Goal: Information Seeking & Learning: Learn about a topic

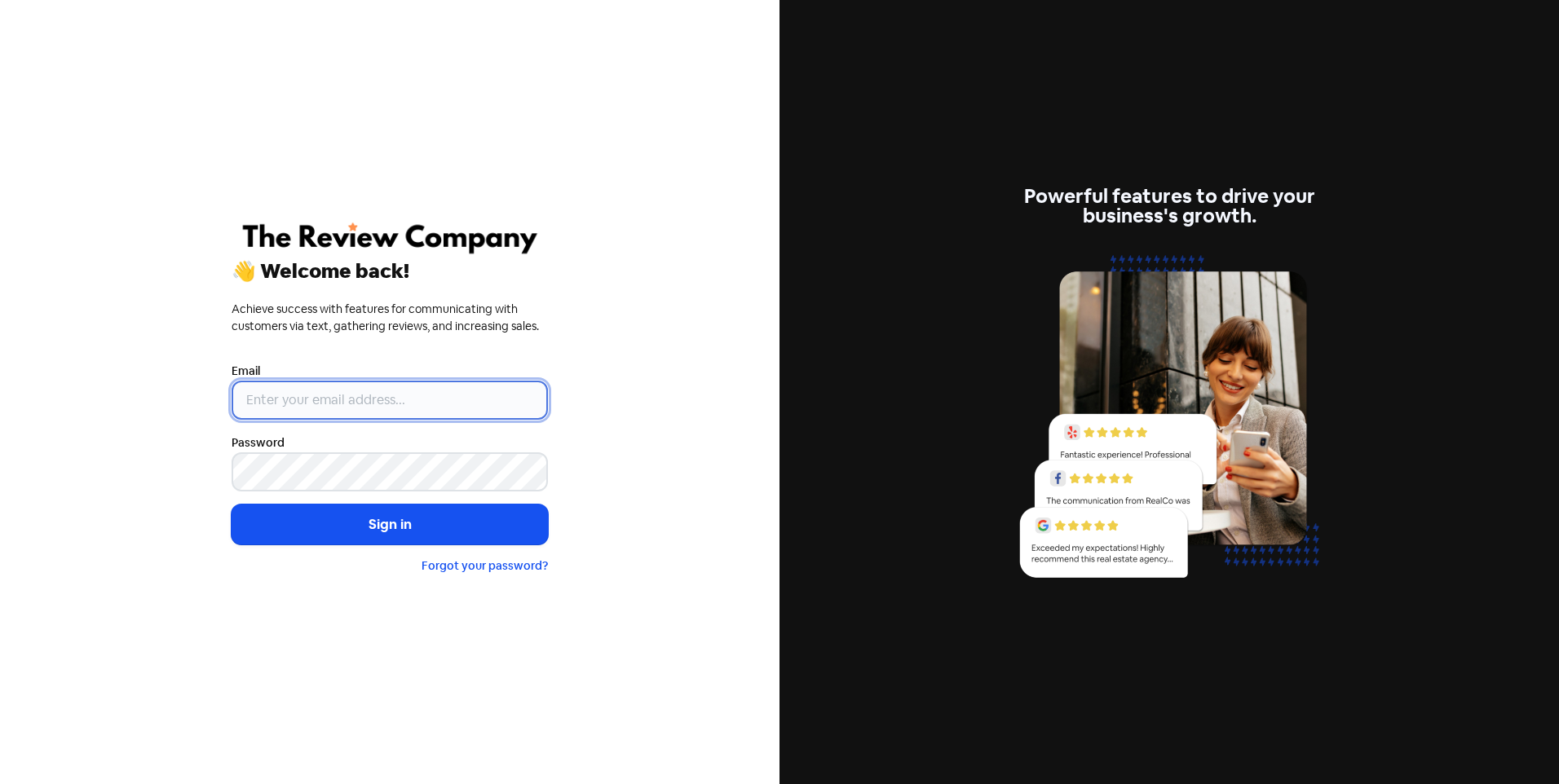
click at [354, 406] on input "email" at bounding box center [390, 400] width 317 height 39
type input "[EMAIL_ADDRESS][DOMAIN_NAME]"
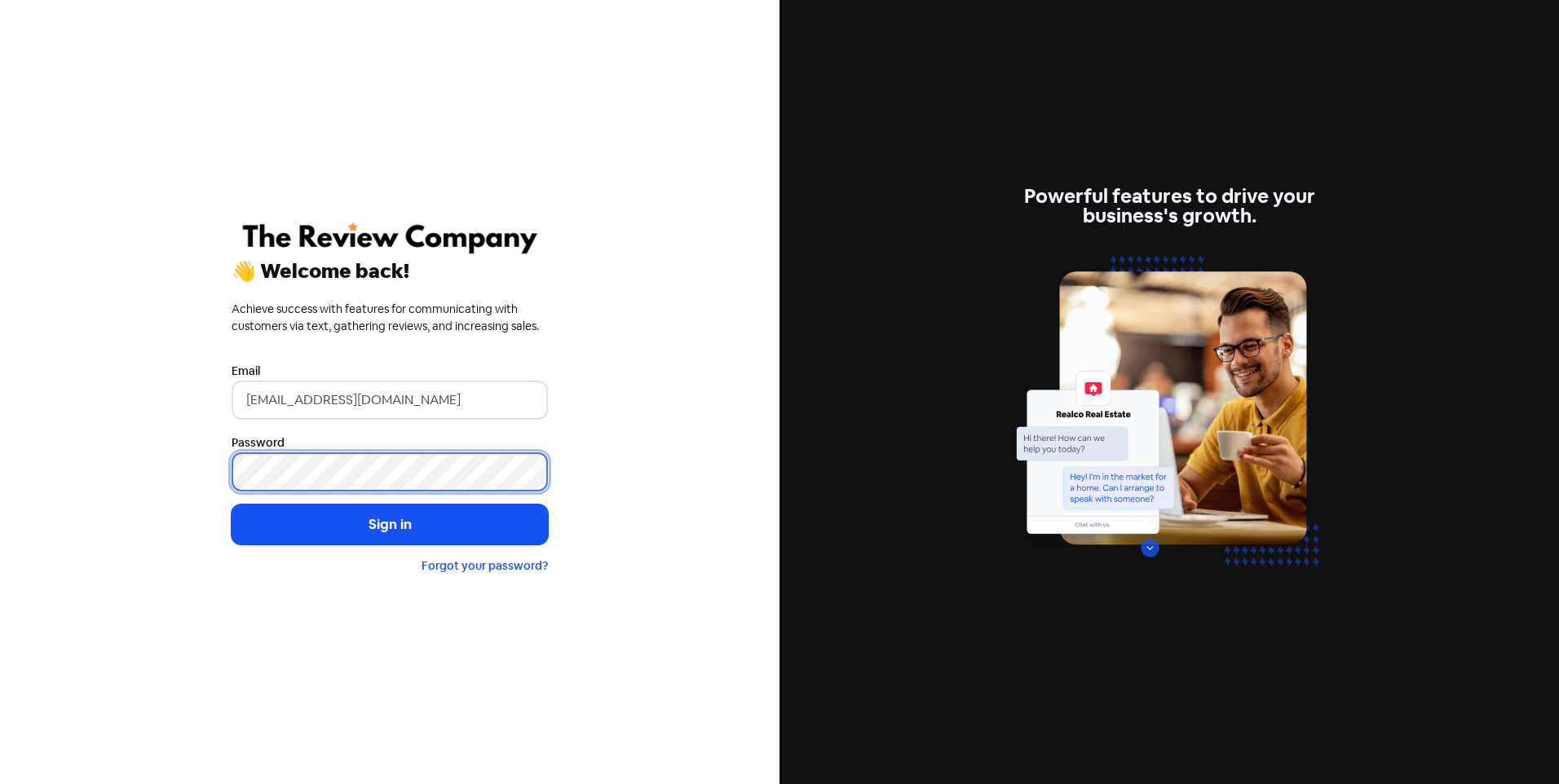
click at [232, 504] on button "Sign in" at bounding box center [390, 524] width 317 height 40
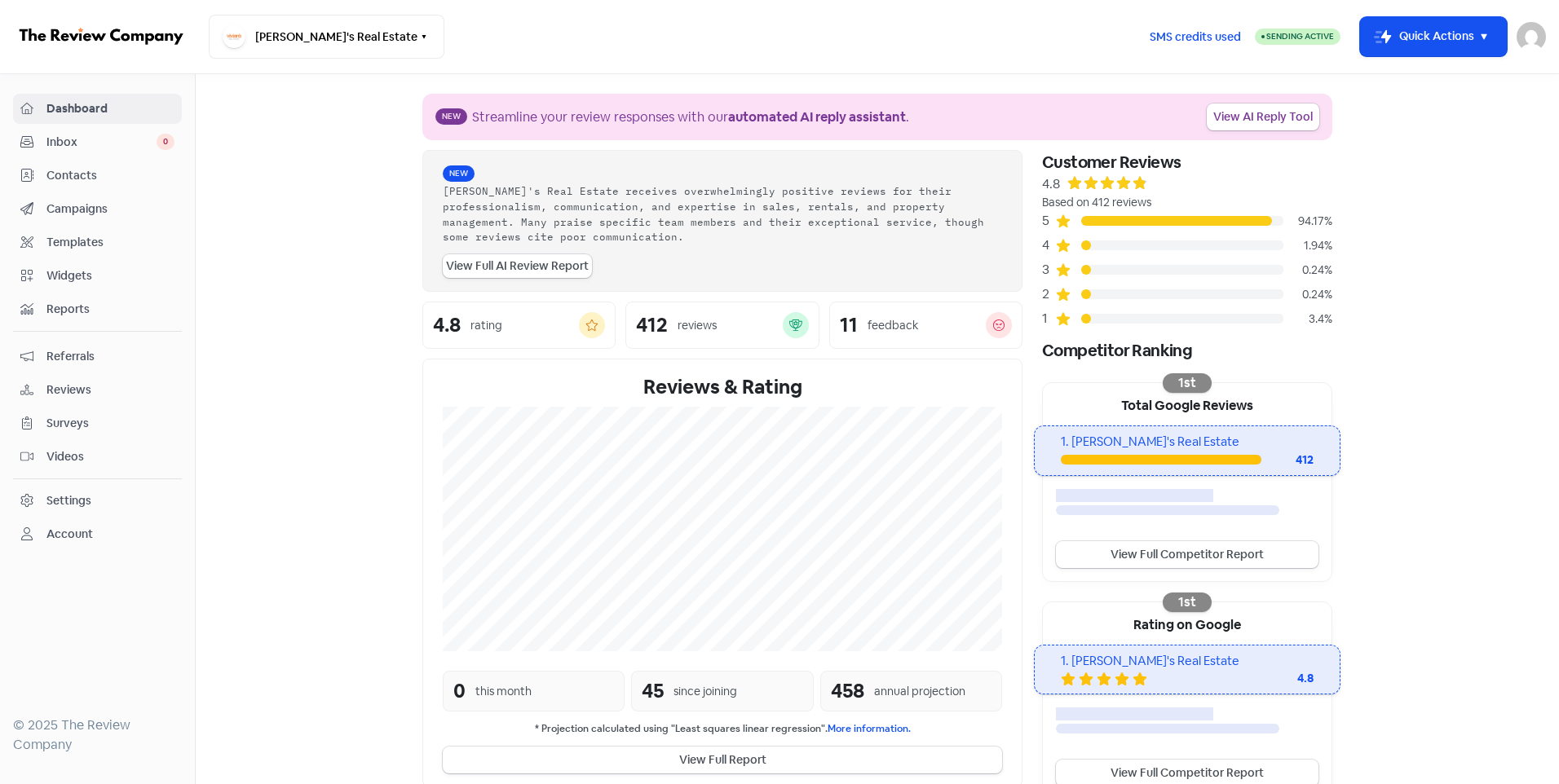
click at [1094, 222] on div at bounding box center [1177, 221] width 191 height 10
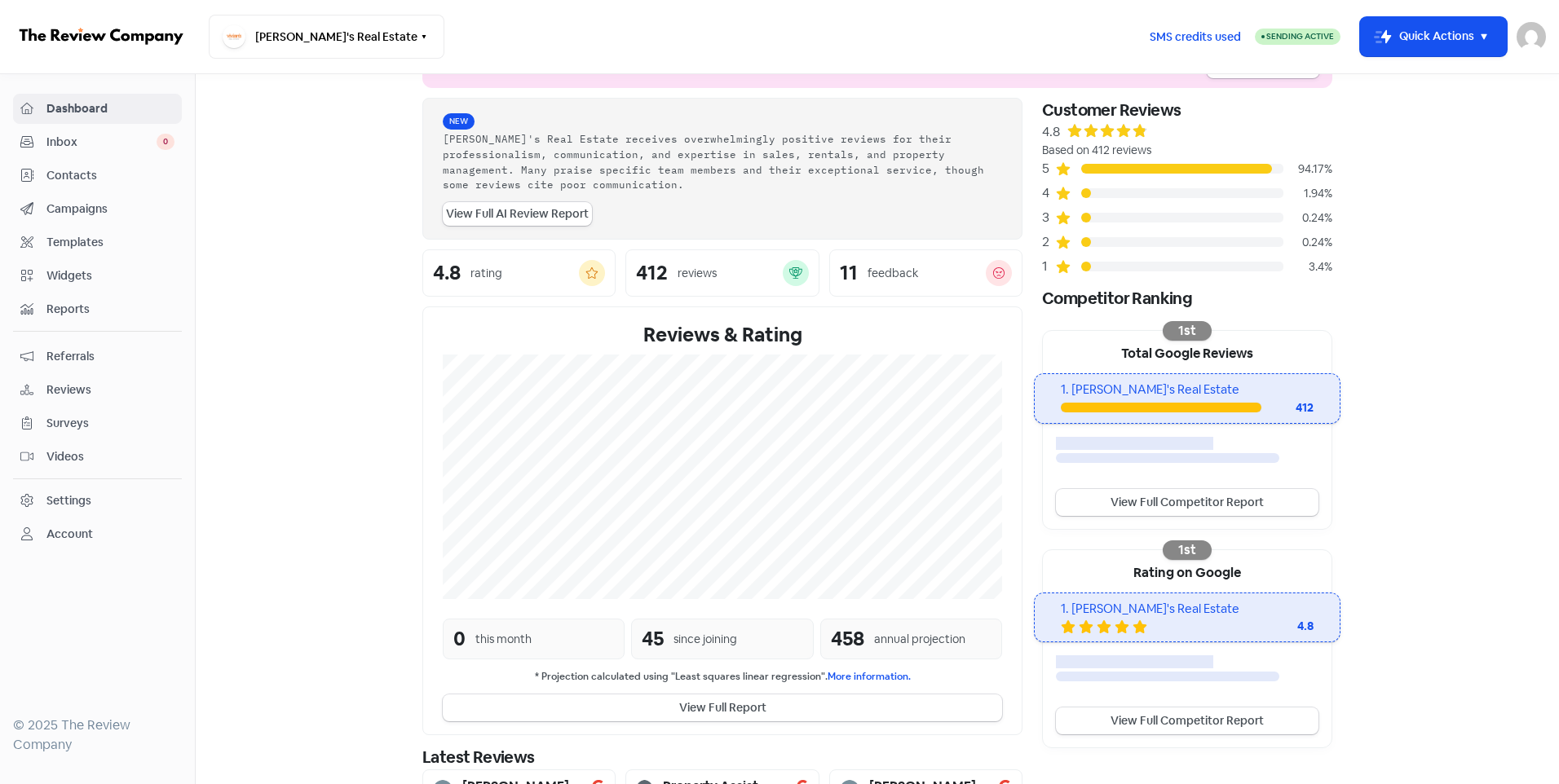
scroll to position [231, 0]
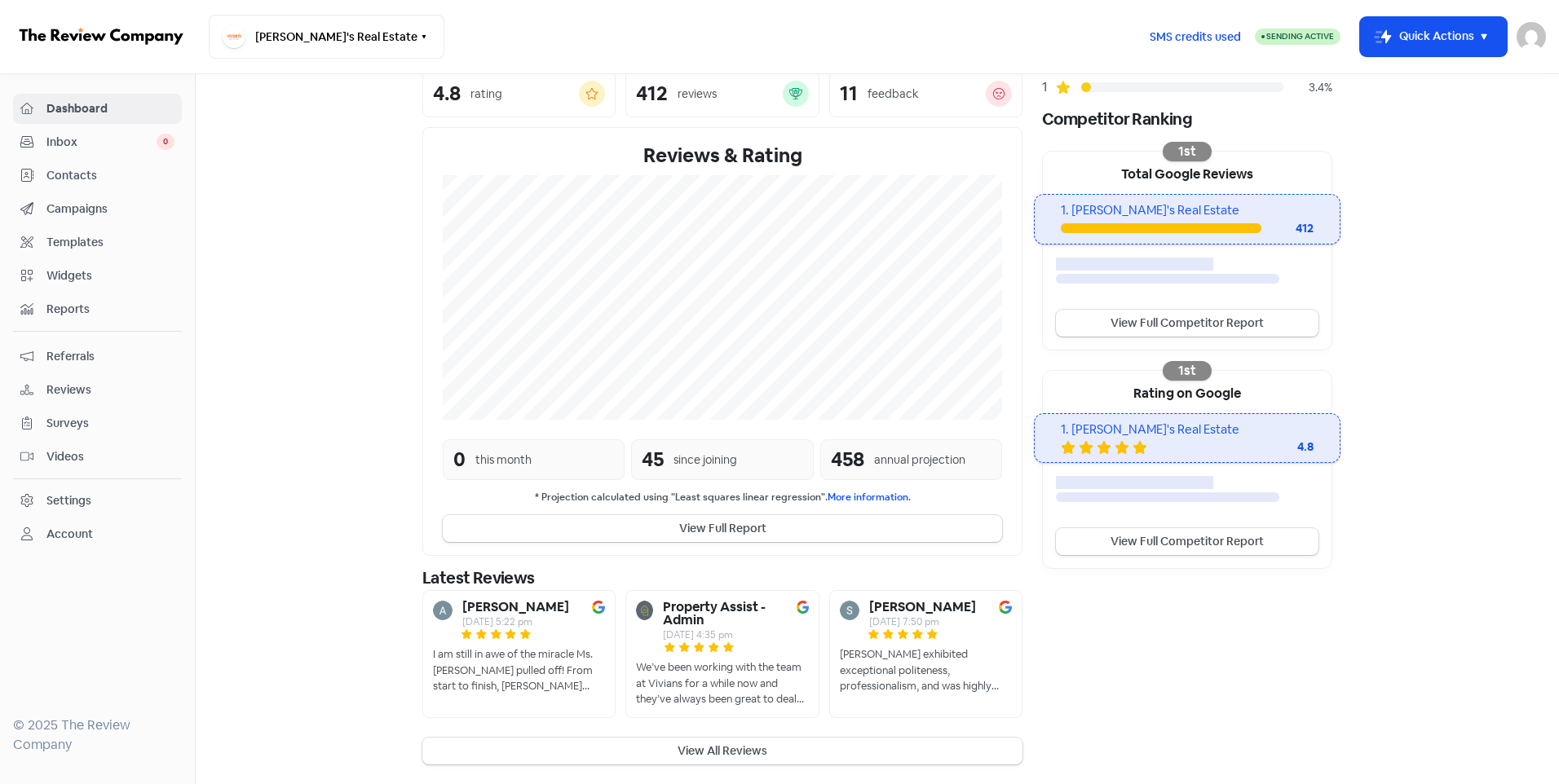
click at [67, 388] on span "Reviews" at bounding box center [110, 389] width 128 height 17
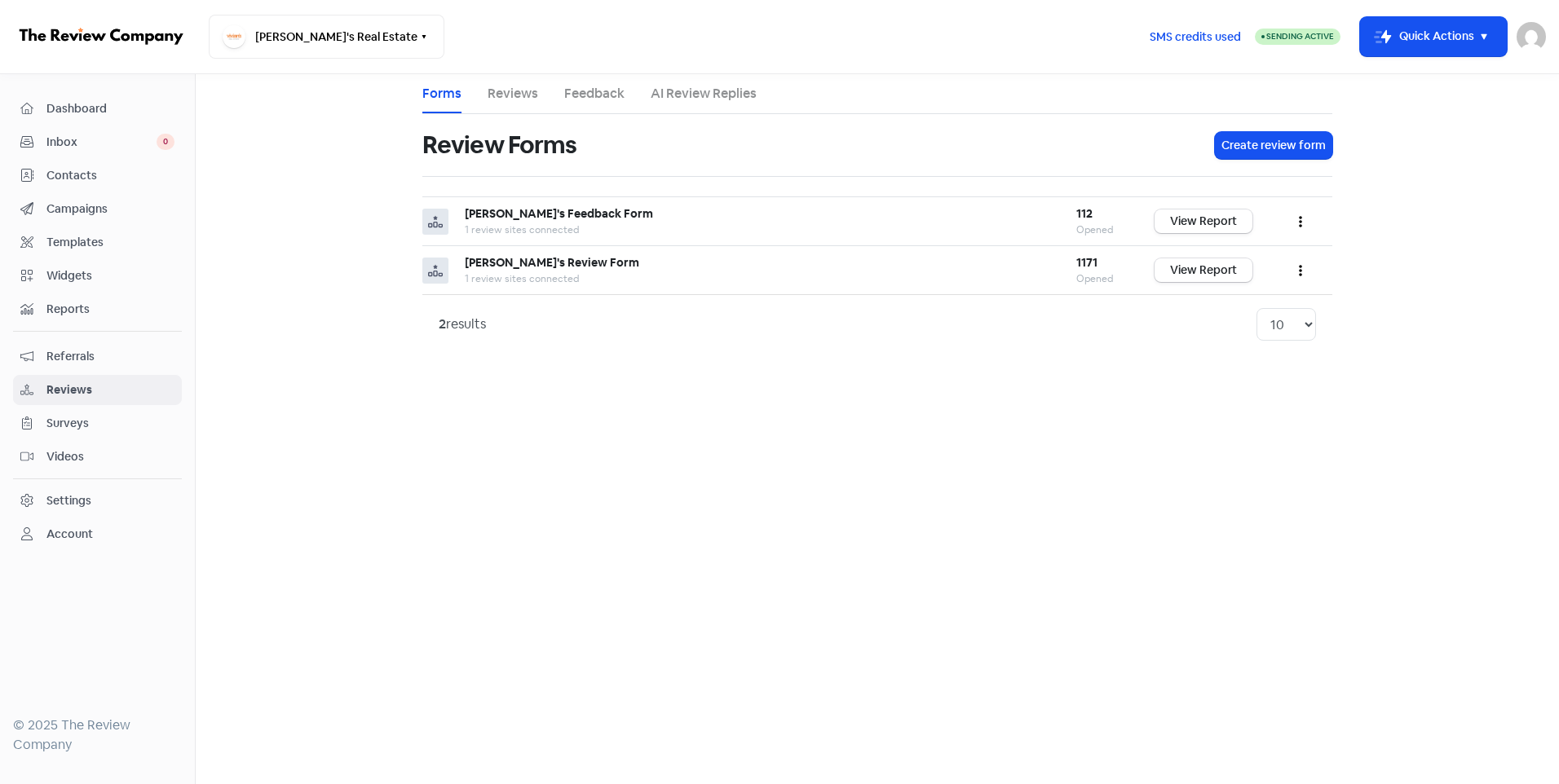
click at [59, 147] on span "Inbox" at bounding box center [101, 142] width 110 height 17
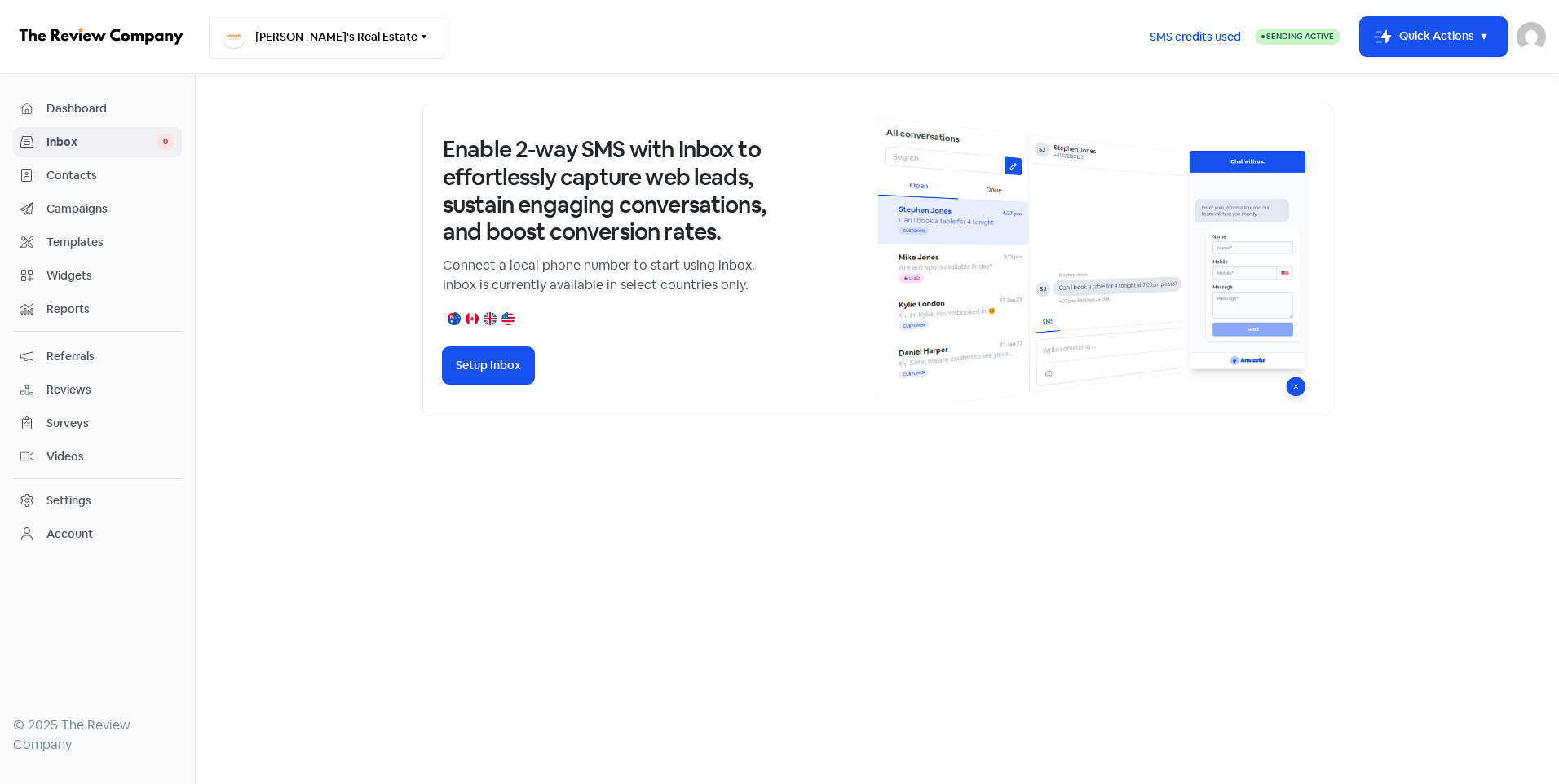
click at [346, 37] on button "[PERSON_NAME]'s Real Estate" at bounding box center [327, 36] width 236 height 44
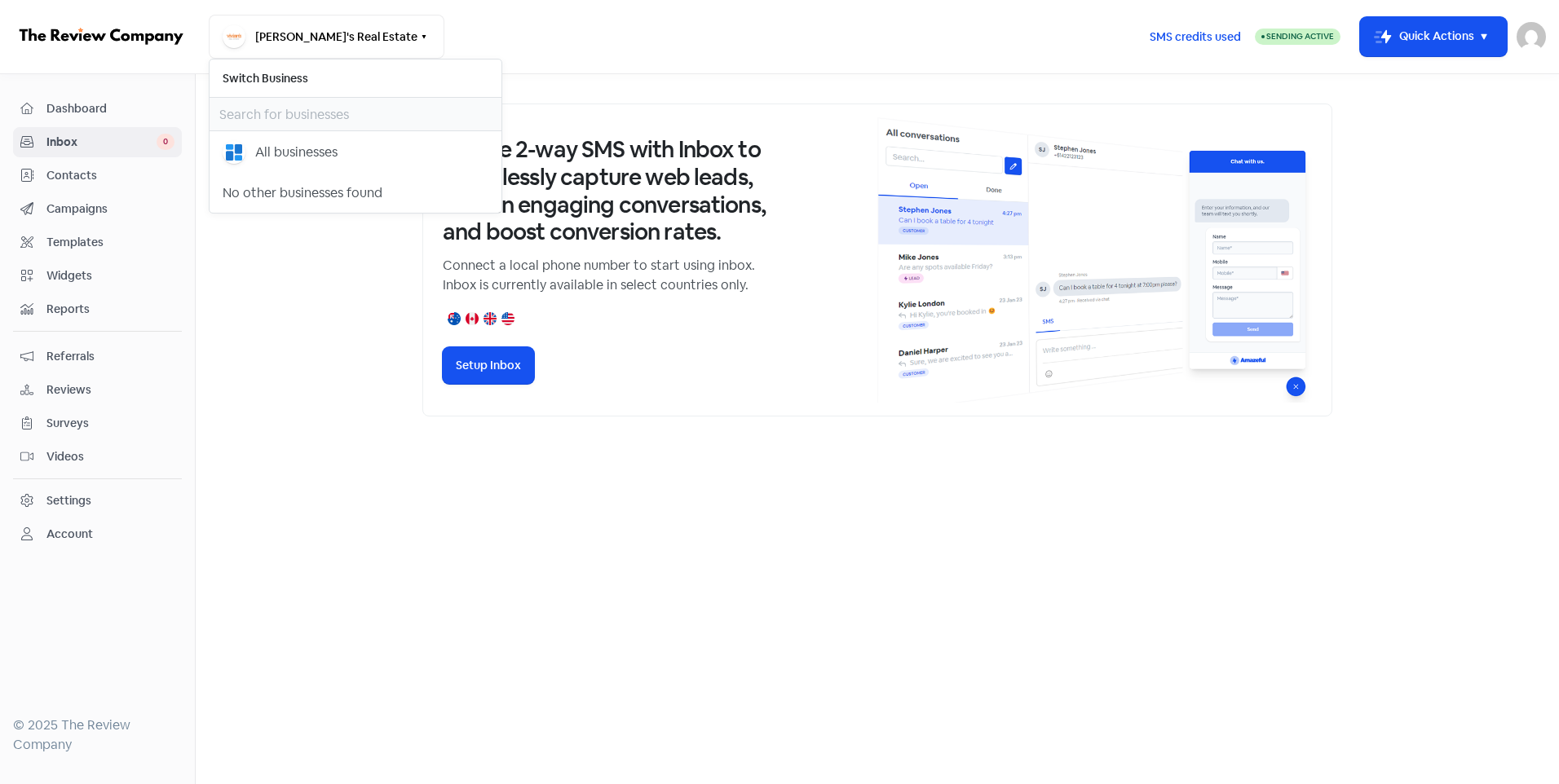
click at [90, 135] on span "Inbox" at bounding box center [101, 142] width 110 height 17
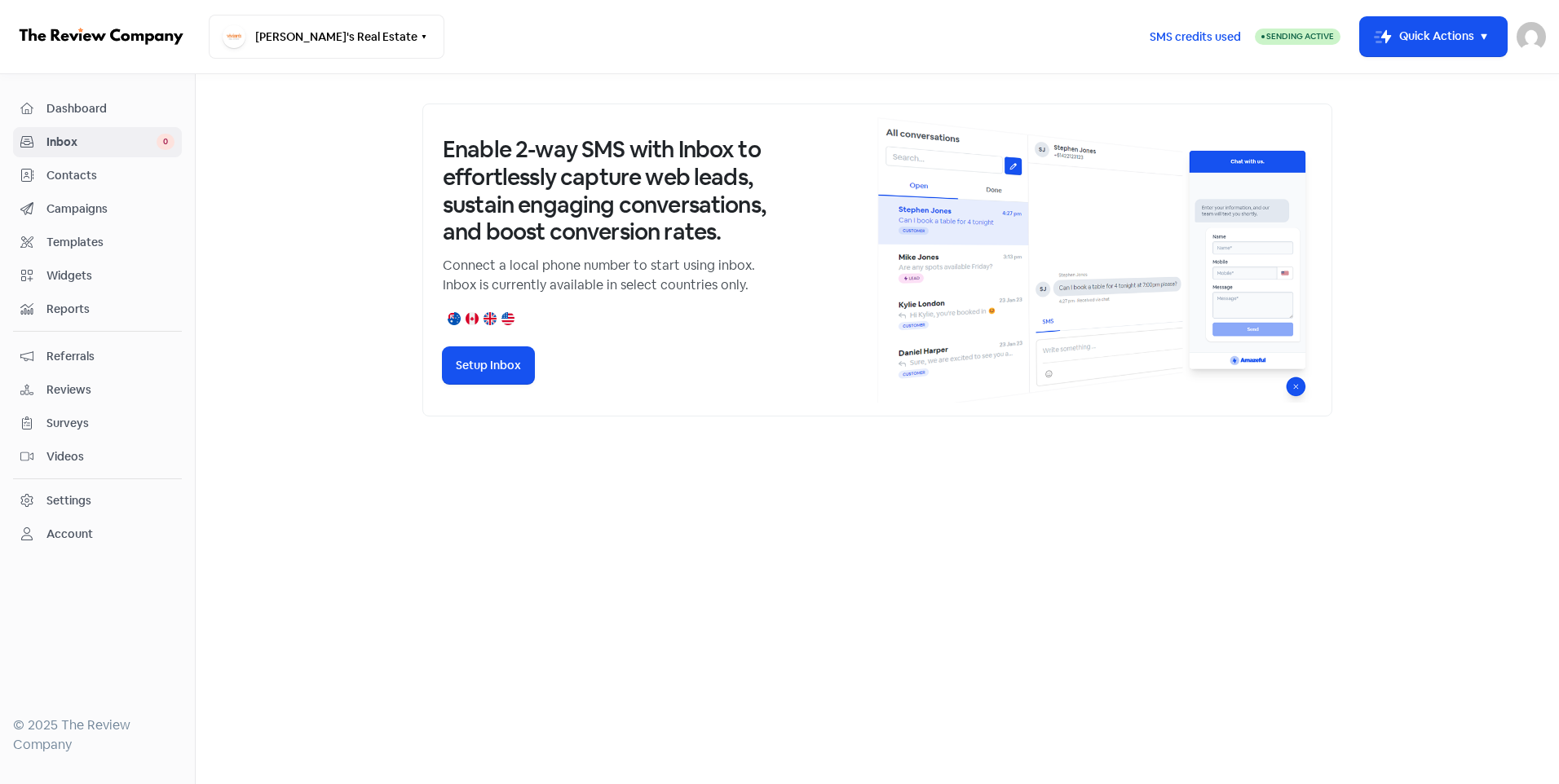
click at [94, 111] on span "Dashboard" at bounding box center [110, 109] width 128 height 17
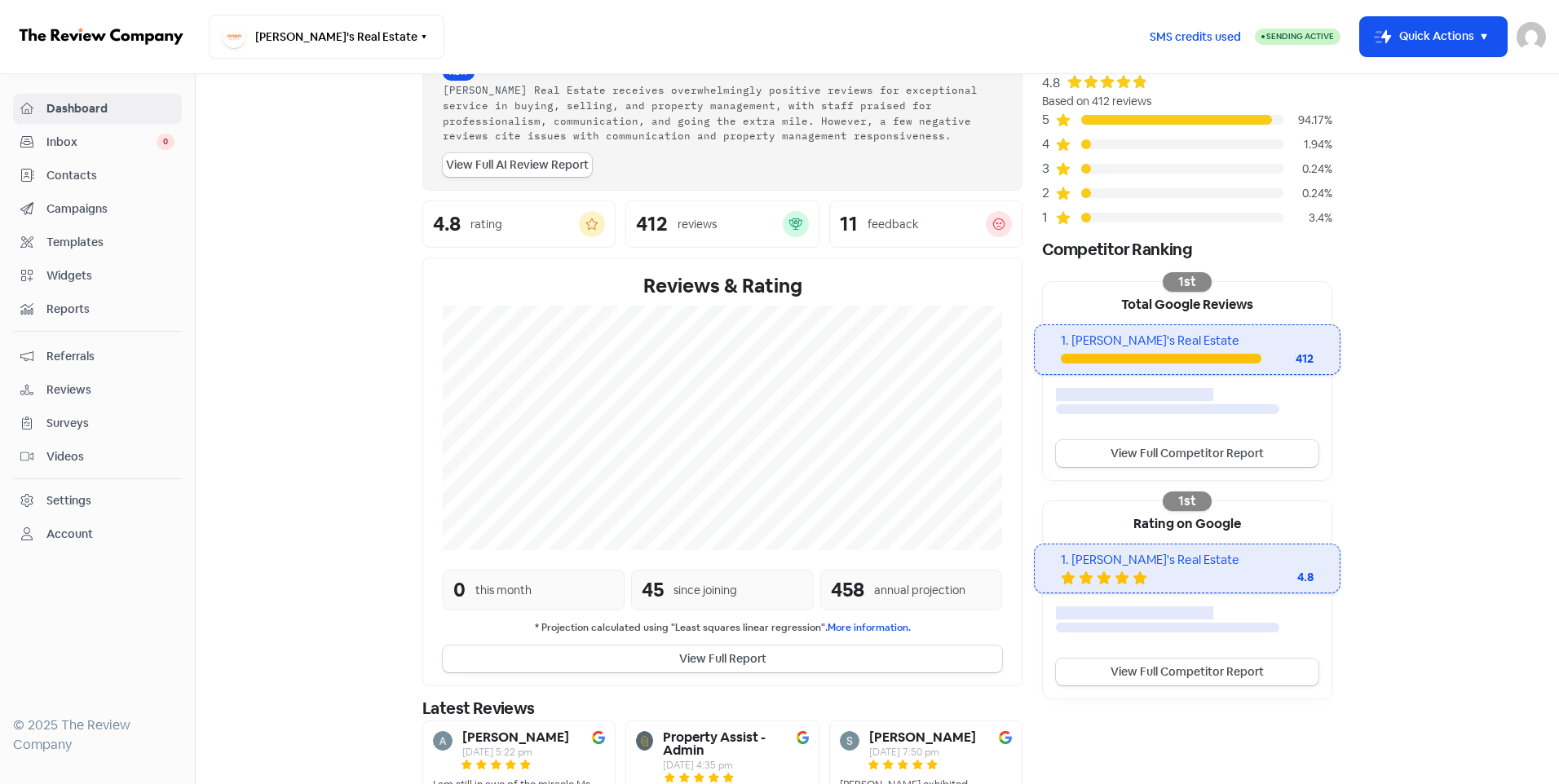
scroll to position [231, 0]
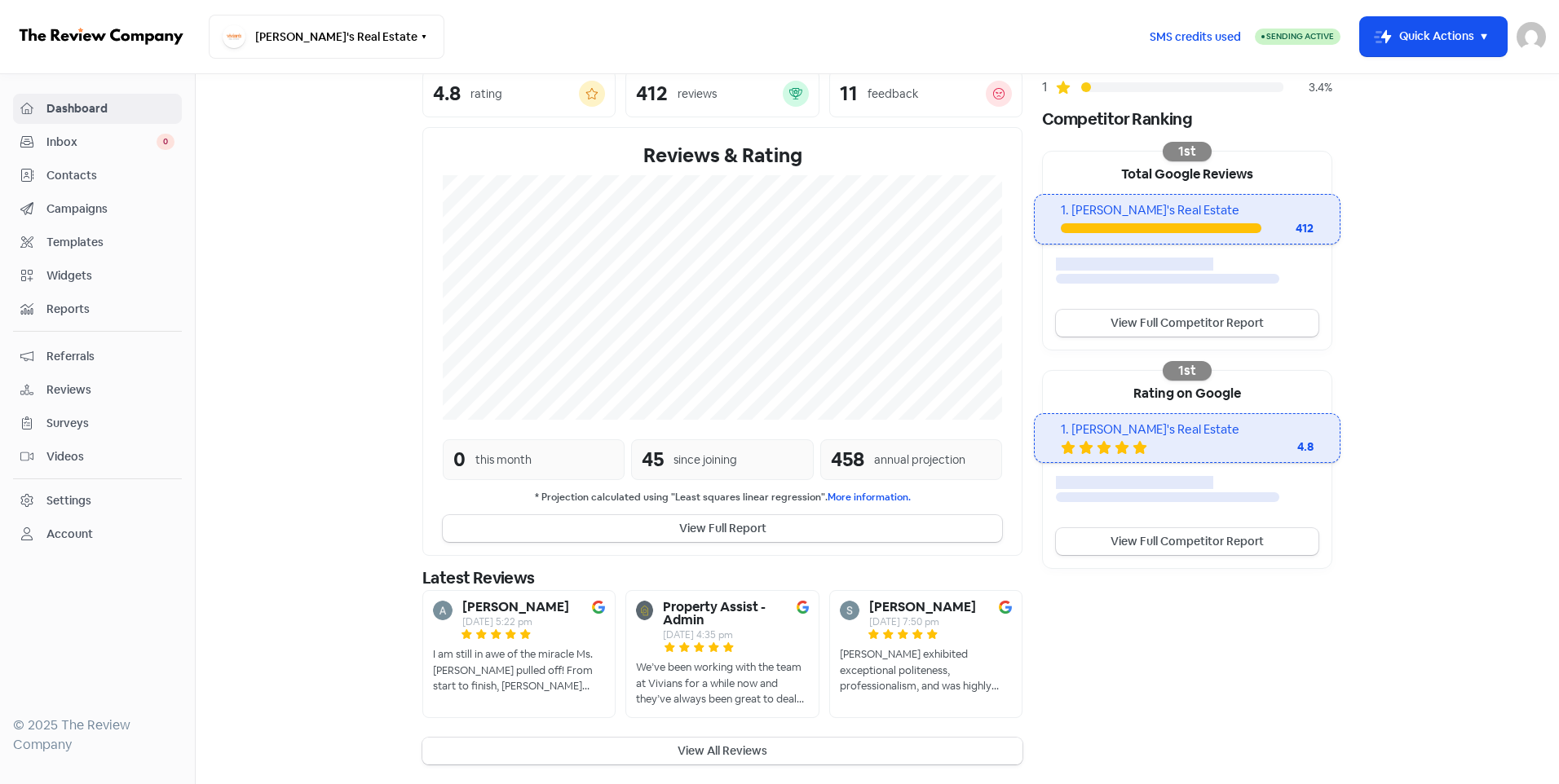
click at [654, 760] on button "View All Reviews" at bounding box center [723, 751] width 600 height 27
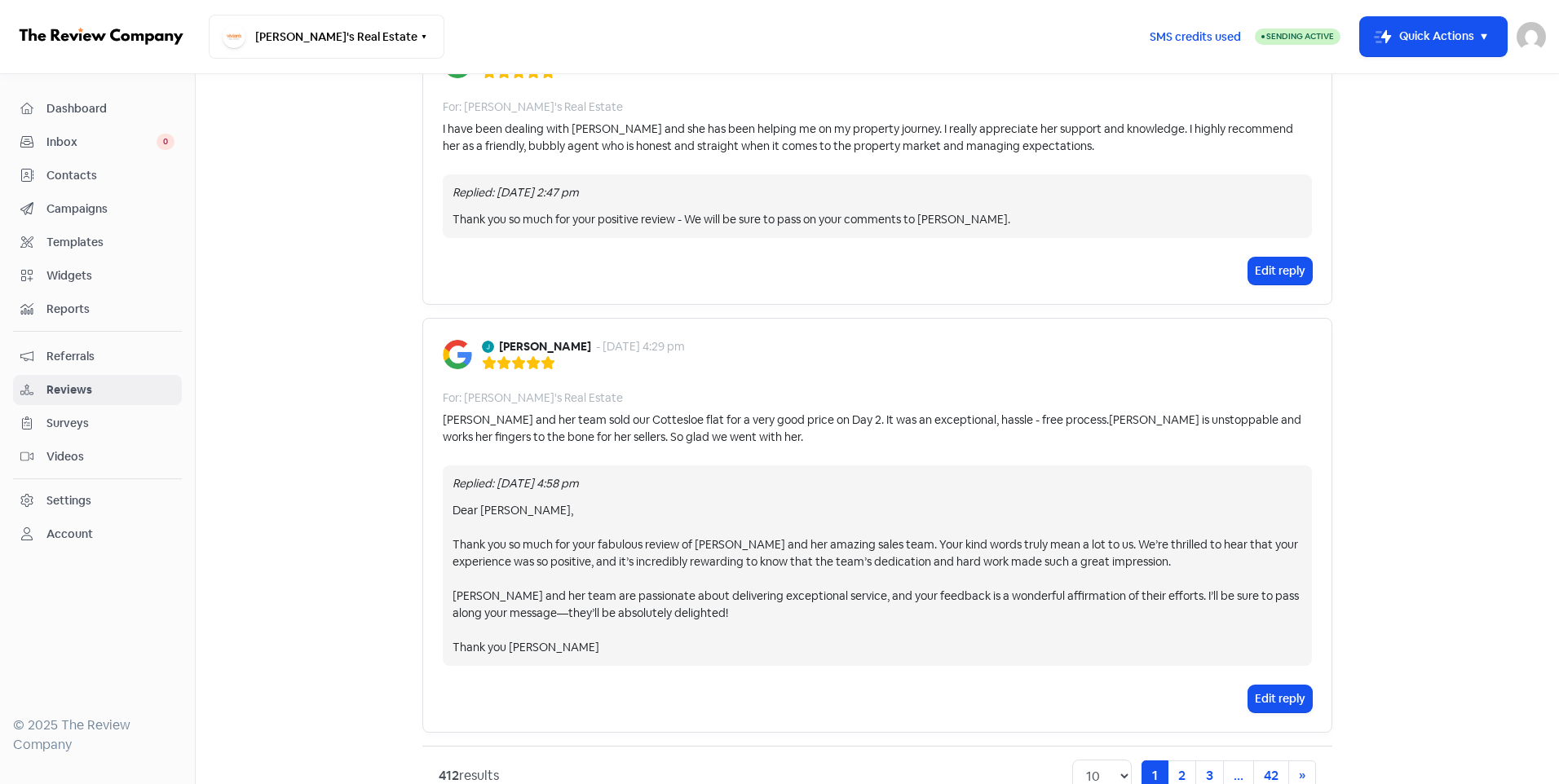
scroll to position [2682, 0]
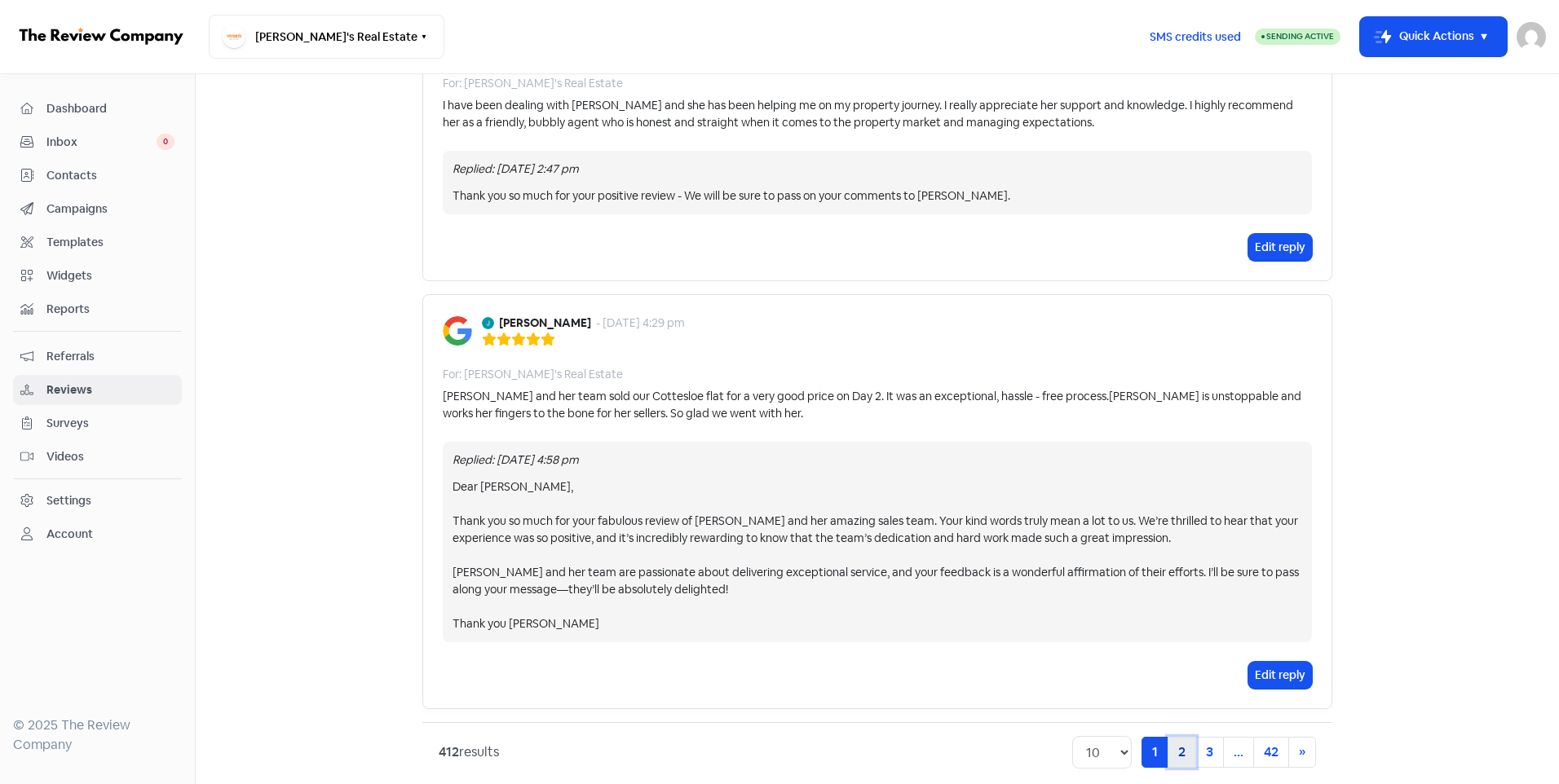
click at [1174, 745] on link "2" at bounding box center [1182, 752] width 29 height 31
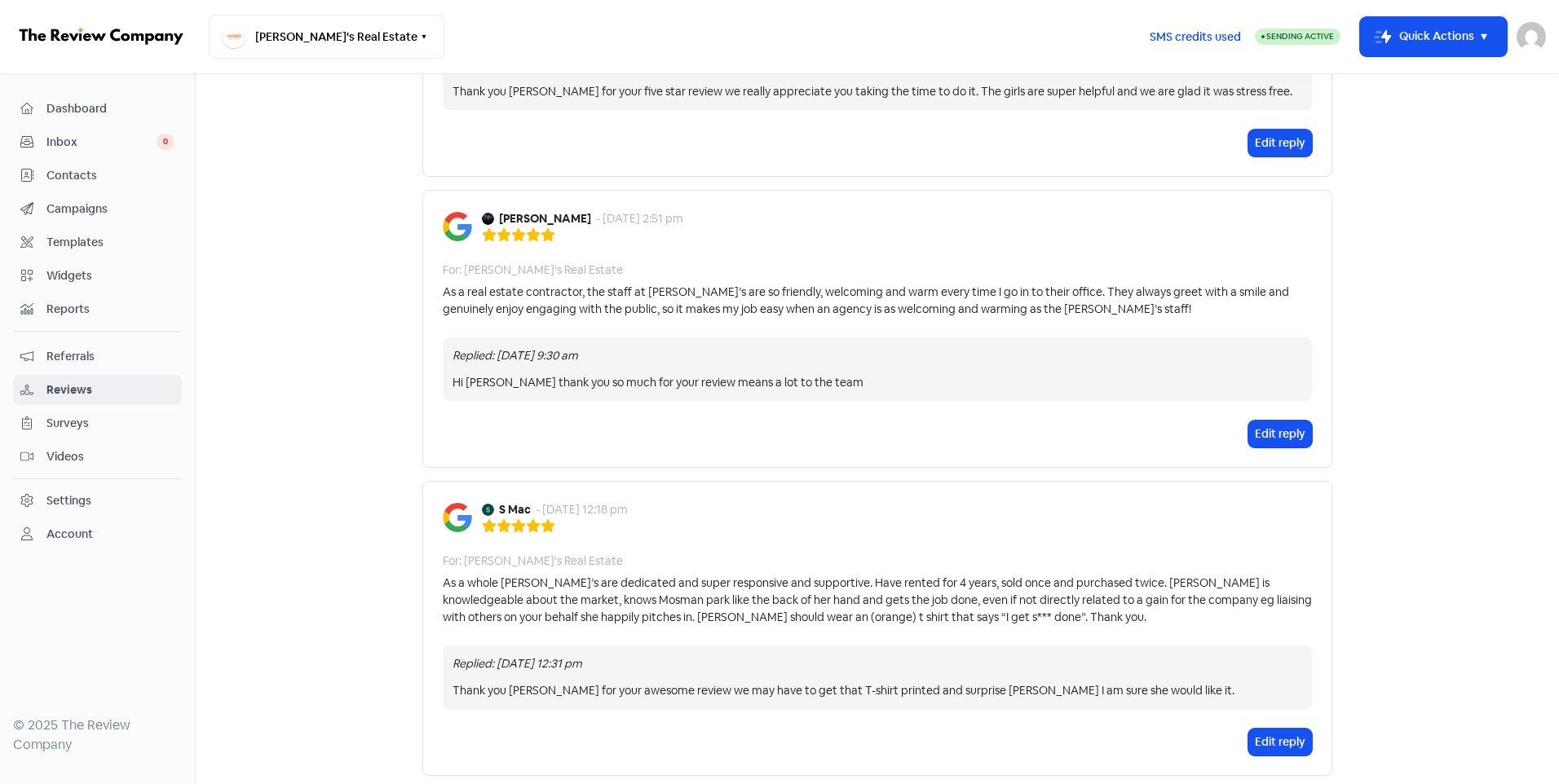
scroll to position [2675, 0]
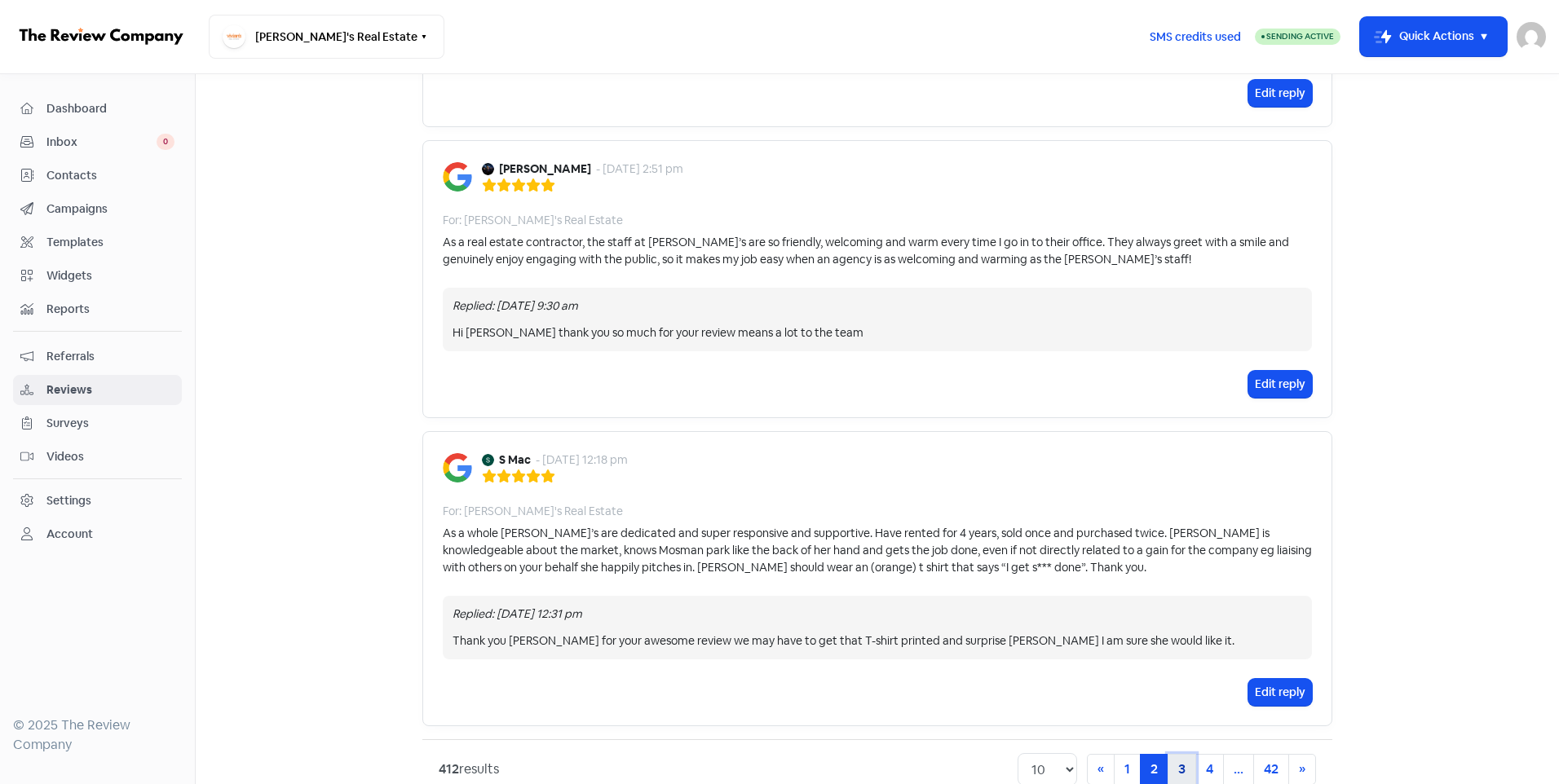
click at [1175, 754] on link "3" at bounding box center [1182, 770] width 29 height 31
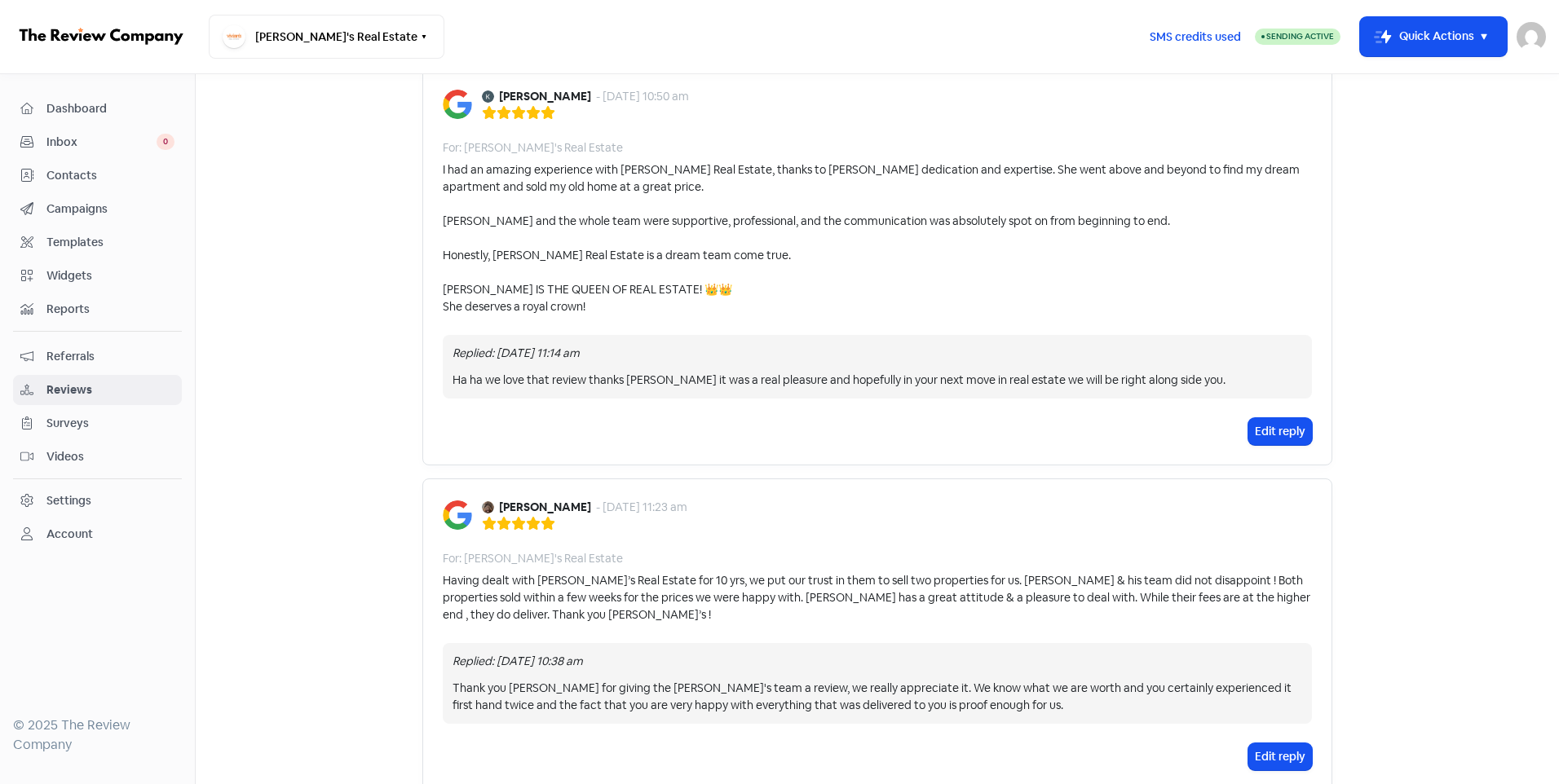
scroll to position [1663, 0]
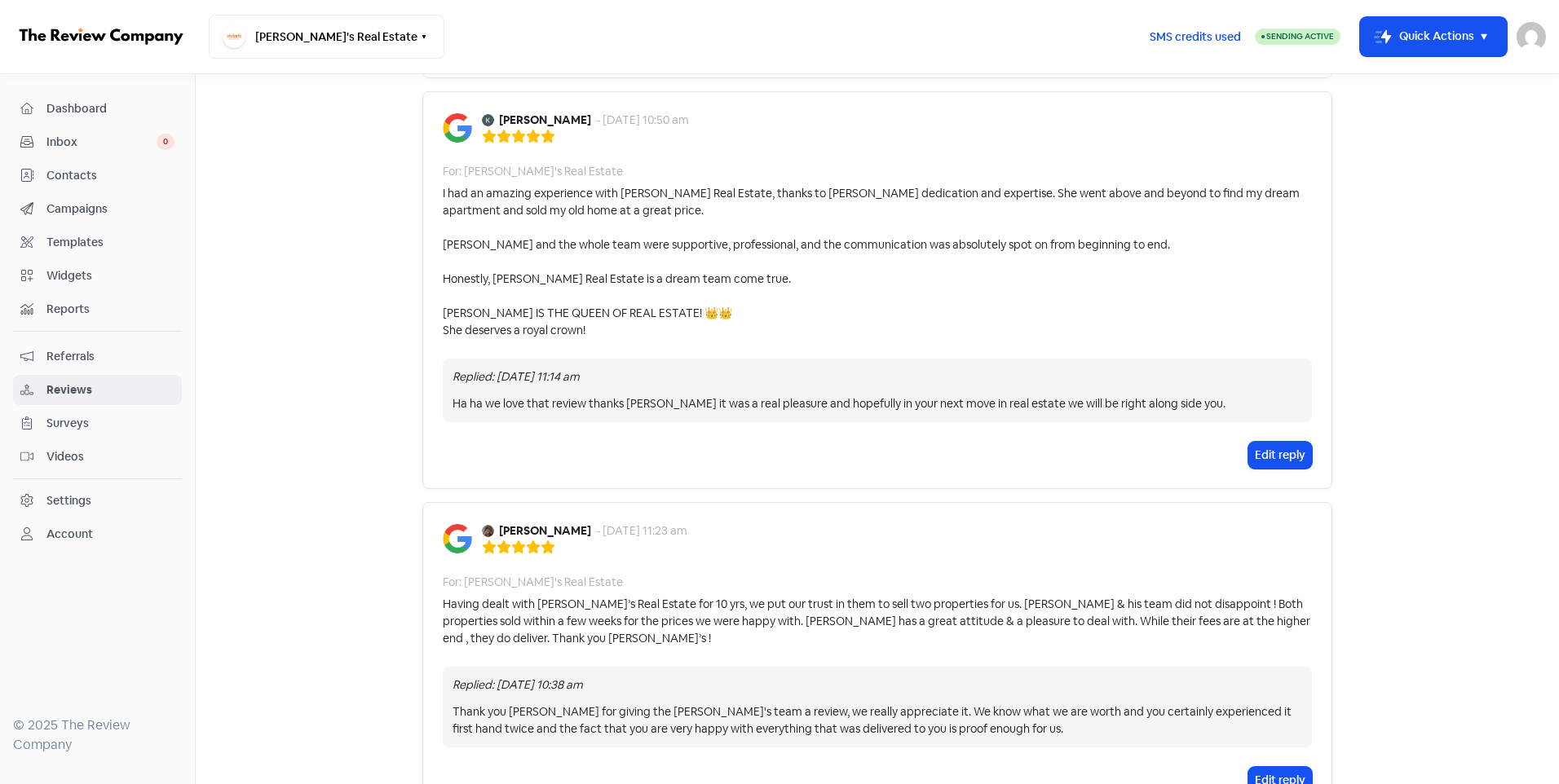
click at [605, 339] on div "[PERSON_NAME] - [DATE] 10:50 am For: [PERSON_NAME]'s Real Estate I had an amazi…" at bounding box center [878, 290] width 910 height 397
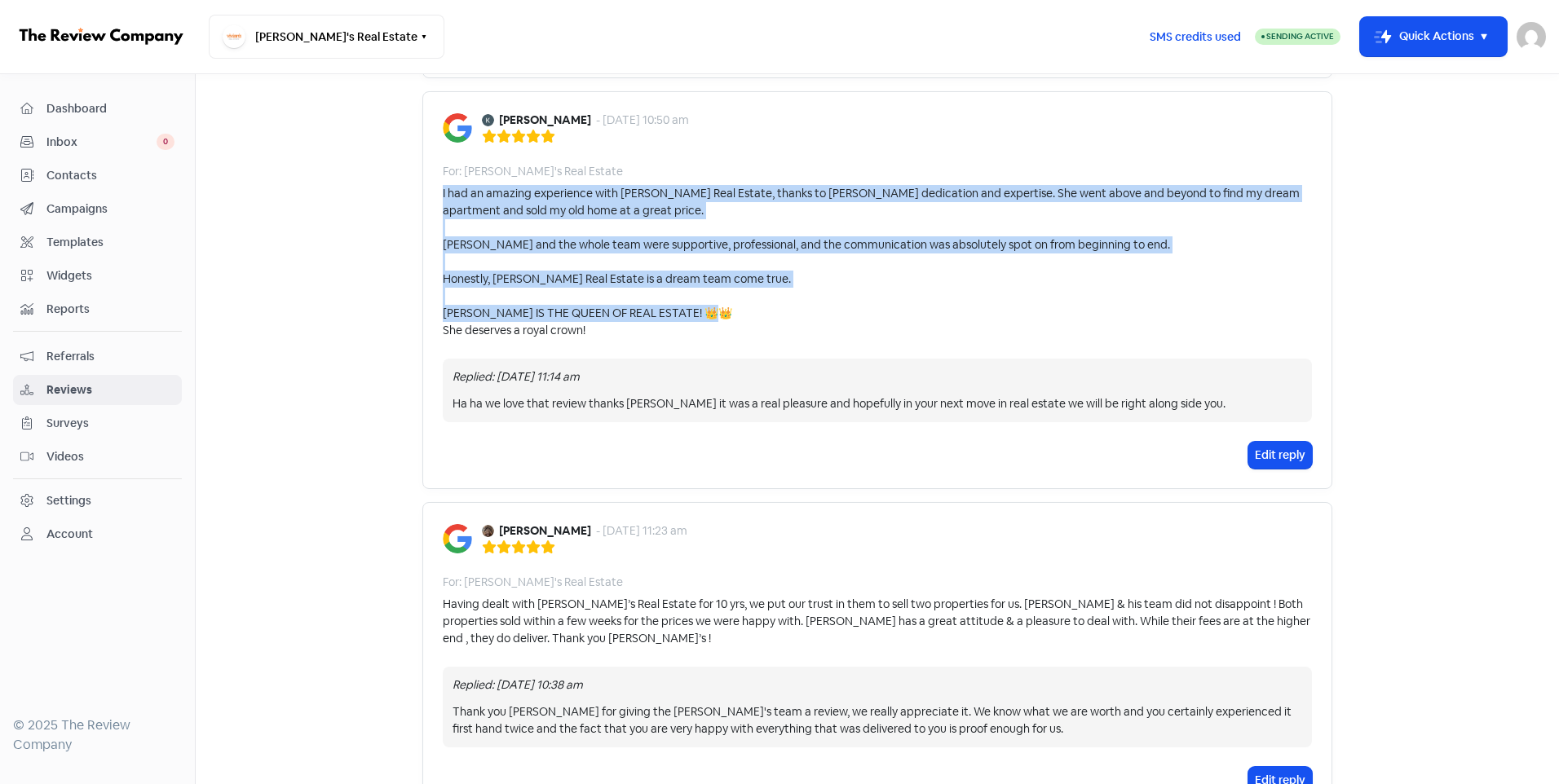
drag, startPoint x: 605, startPoint y: 336, endPoint x: 419, endPoint y: 195, distance: 233.4
click at [423, 195] on div "[PERSON_NAME] - [DATE] 10:50 am For: [PERSON_NAME]'s Real Estate I had an amazi…" at bounding box center [878, 290] width 910 height 397
copy div "I had an amazing experience with [PERSON_NAME] Real Estate, thanks to [PERSON_N…"
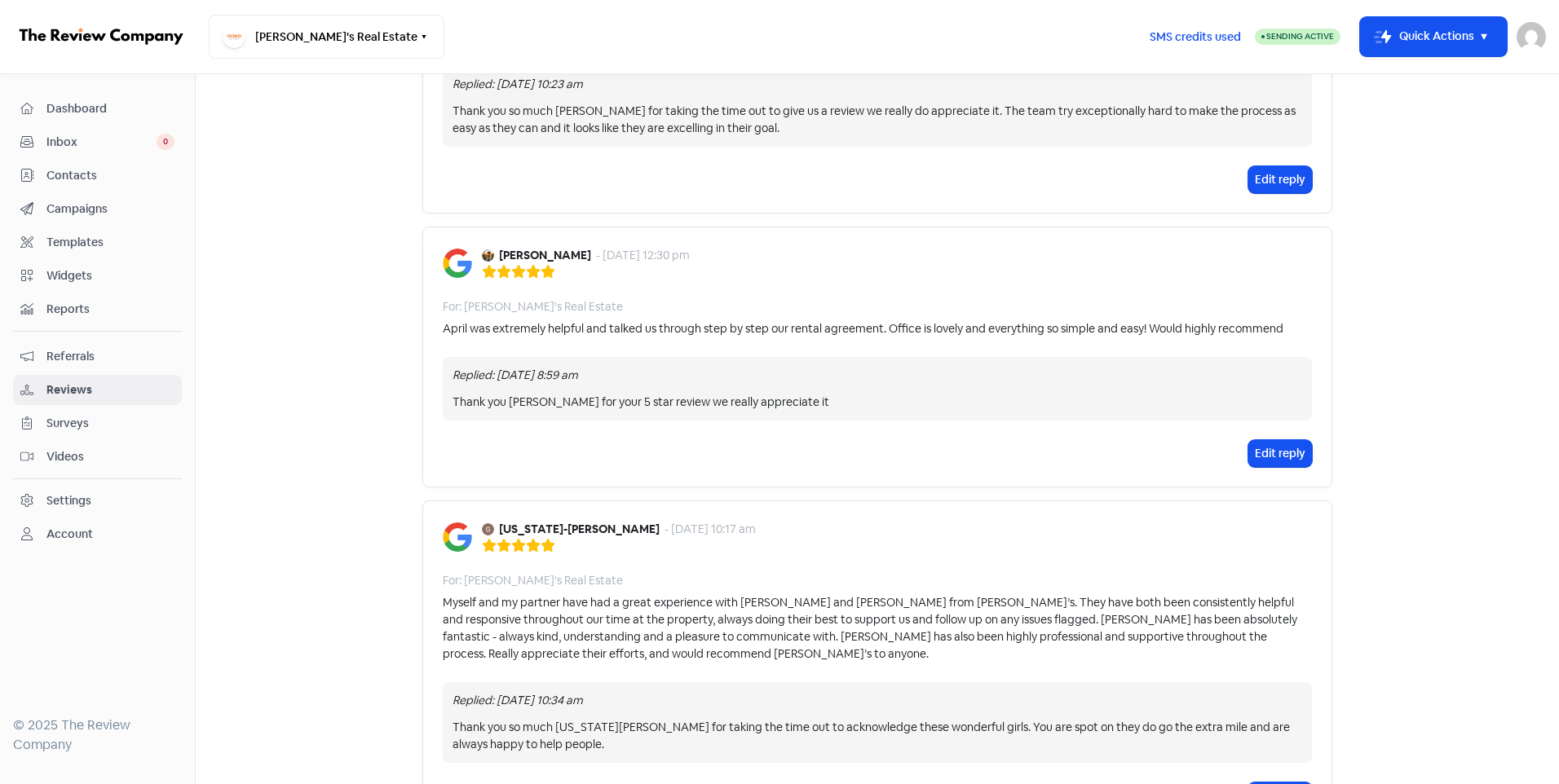
scroll to position [277, 0]
